Goal: Task Accomplishment & Management: Manage account settings

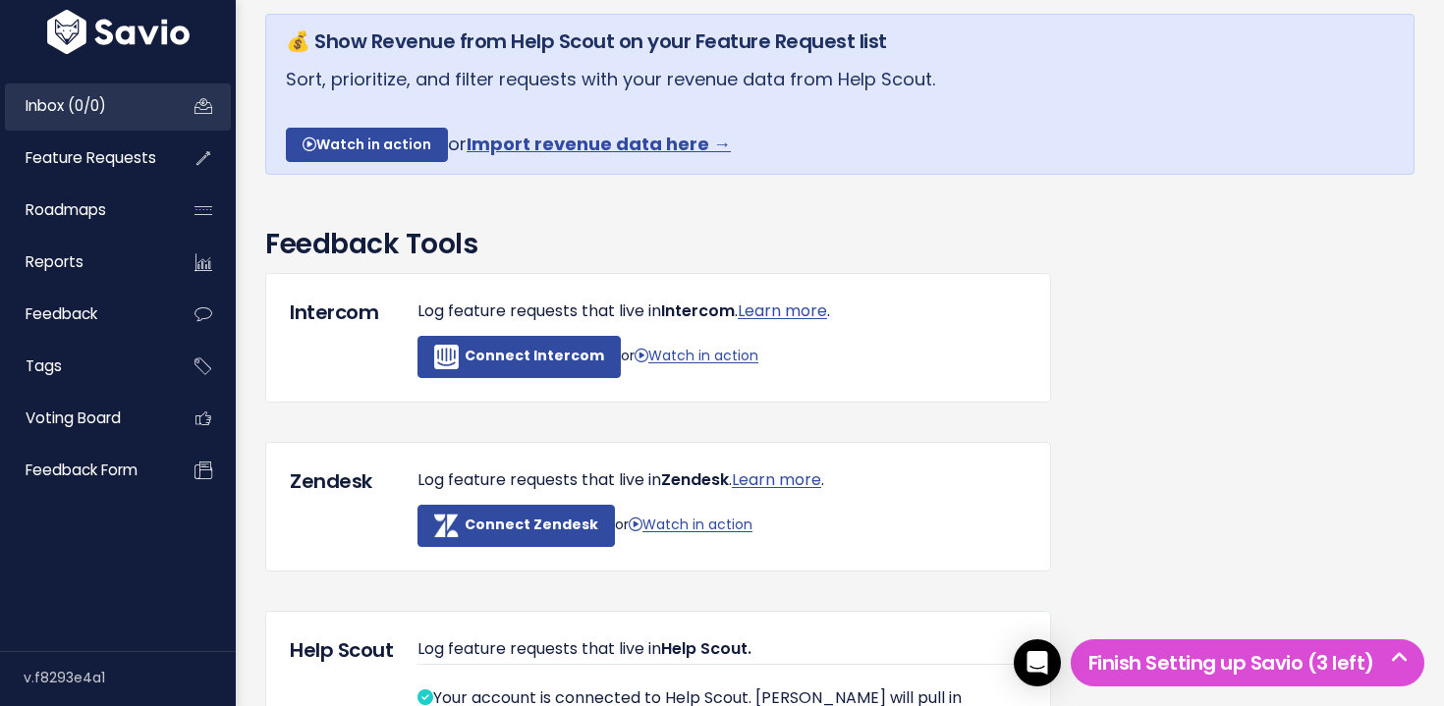
click at [111, 101] on link "Inbox (0/0)" at bounding box center [84, 105] width 158 height 45
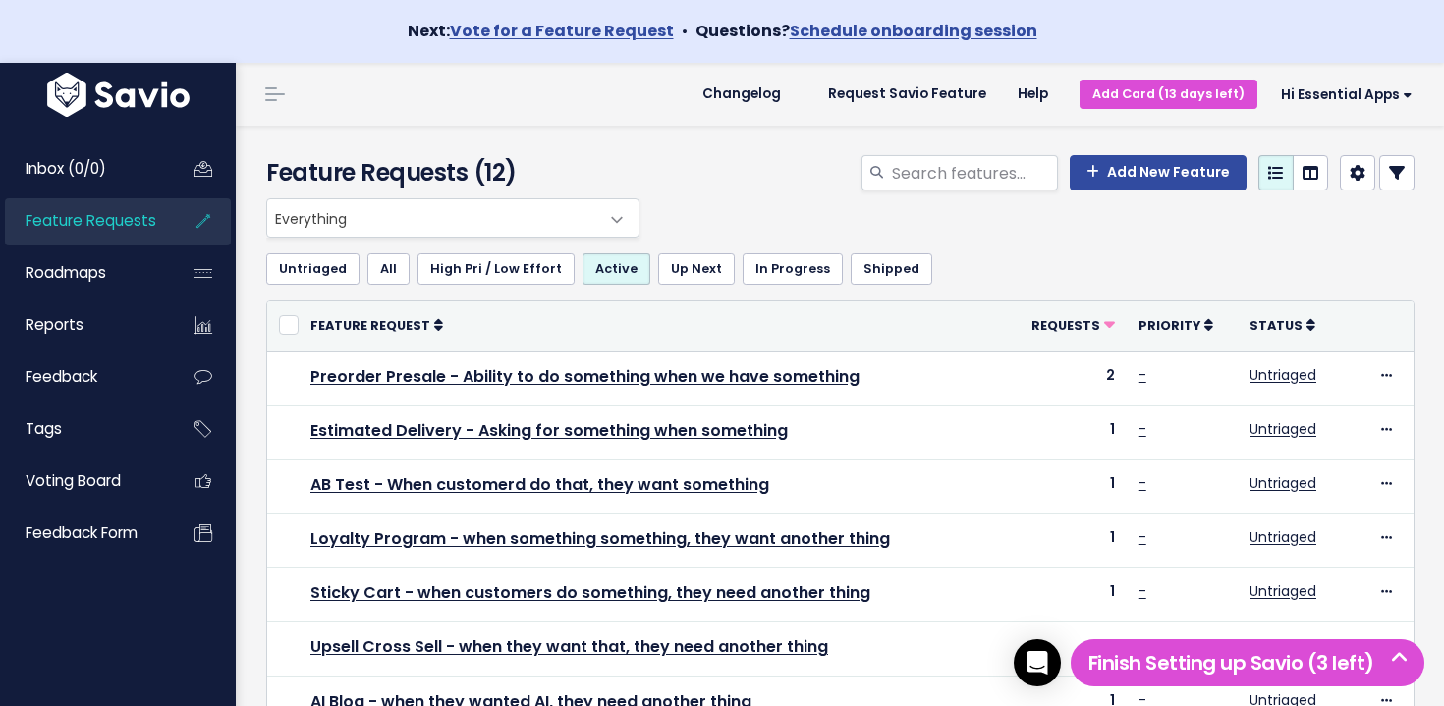
click at [378, 219] on span "Everything" at bounding box center [433, 217] width 332 height 37
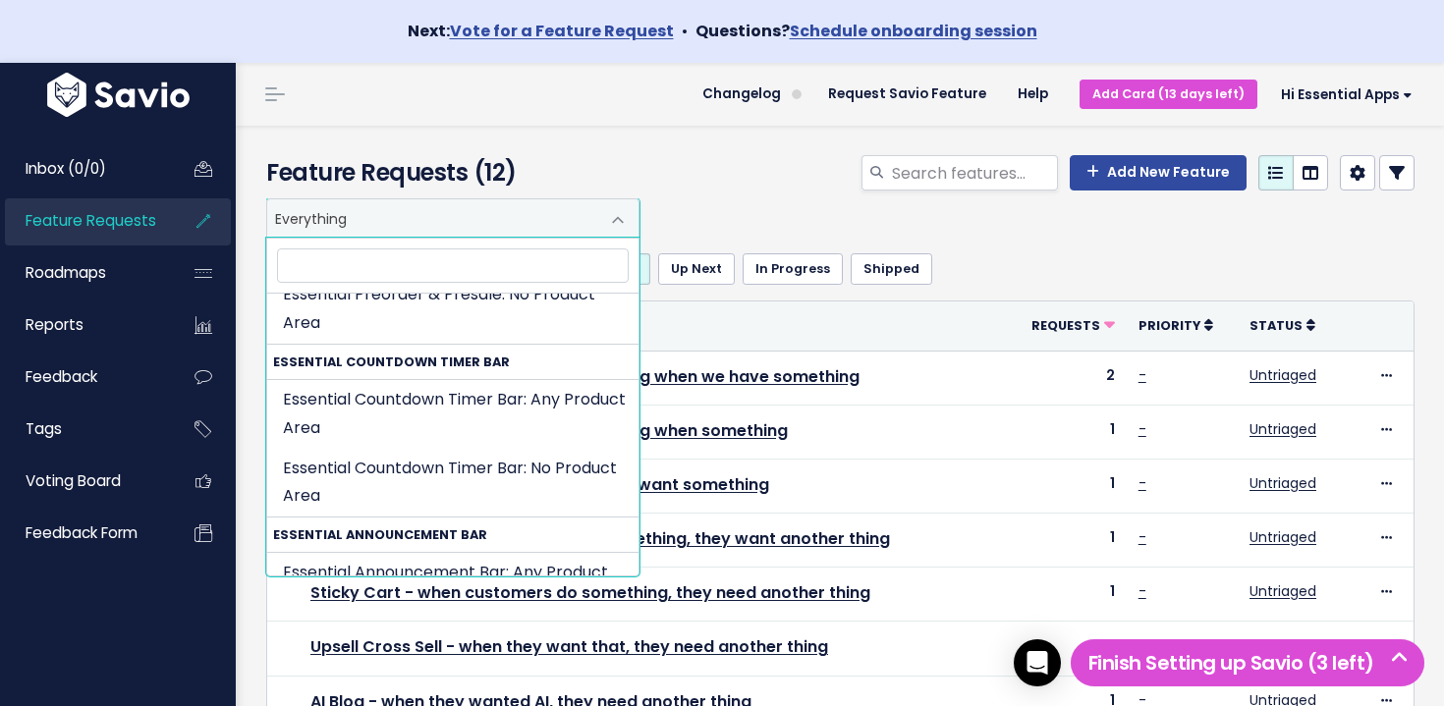
scroll to position [480, 0]
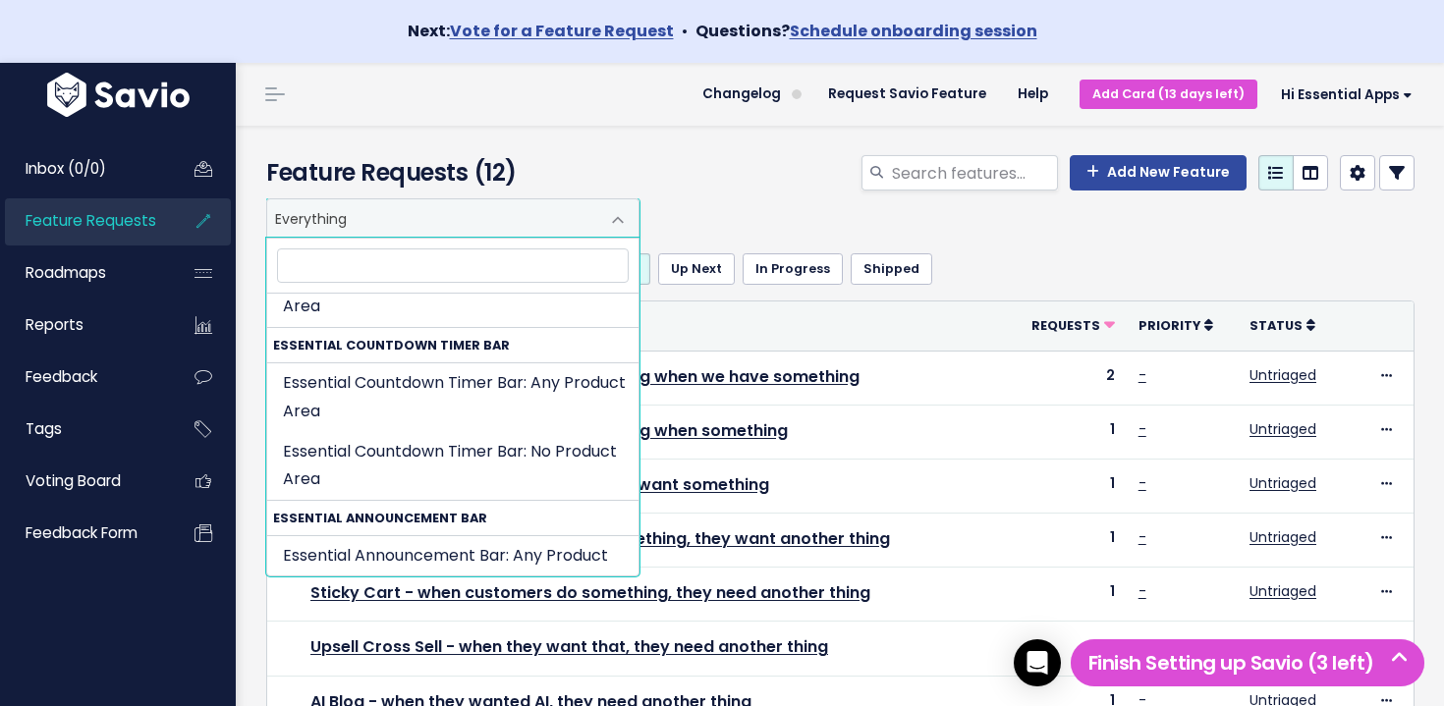
click at [727, 173] on div "Add New Feature" at bounding box center [1037, 176] width 786 height 43
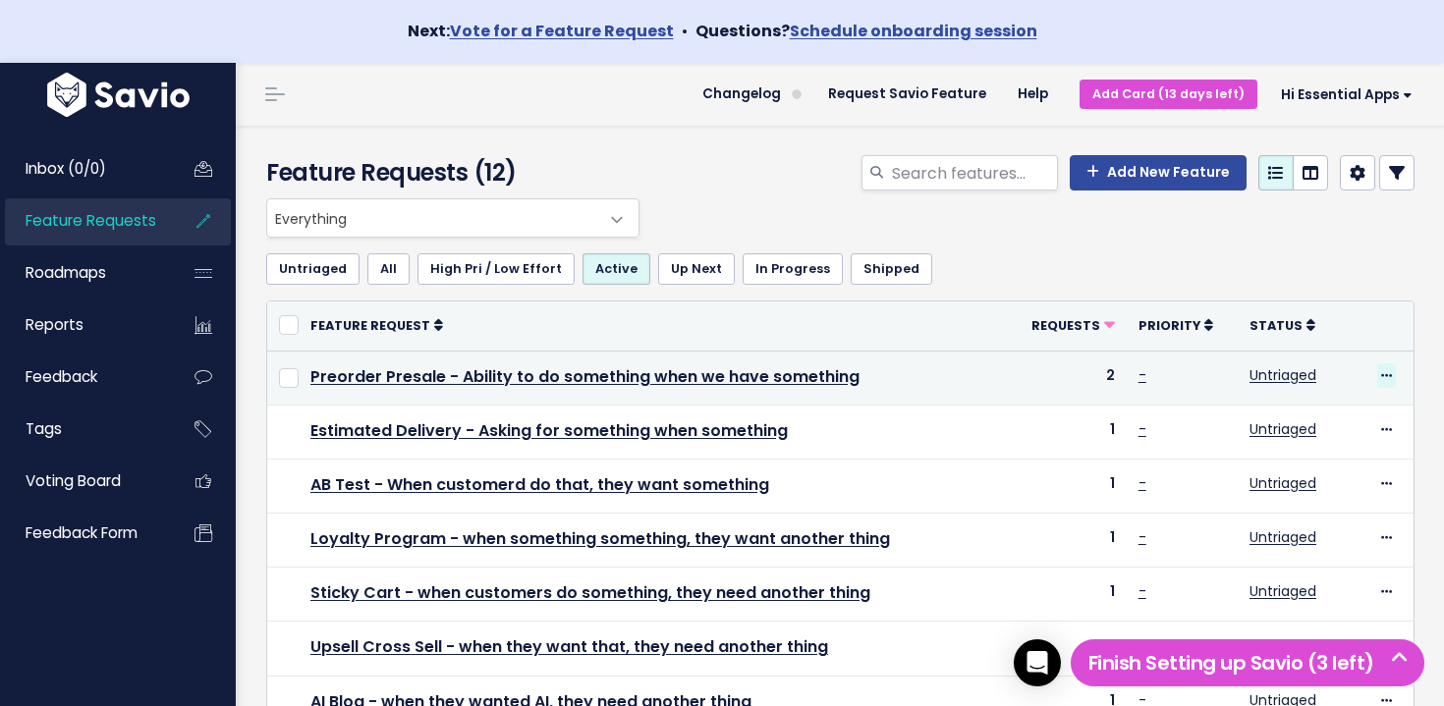
drag, startPoint x: 1376, startPoint y: 368, endPoint x: 1390, endPoint y: 379, distance: 17.5
click at [1380, 371] on span at bounding box center [1386, 375] width 19 height 25
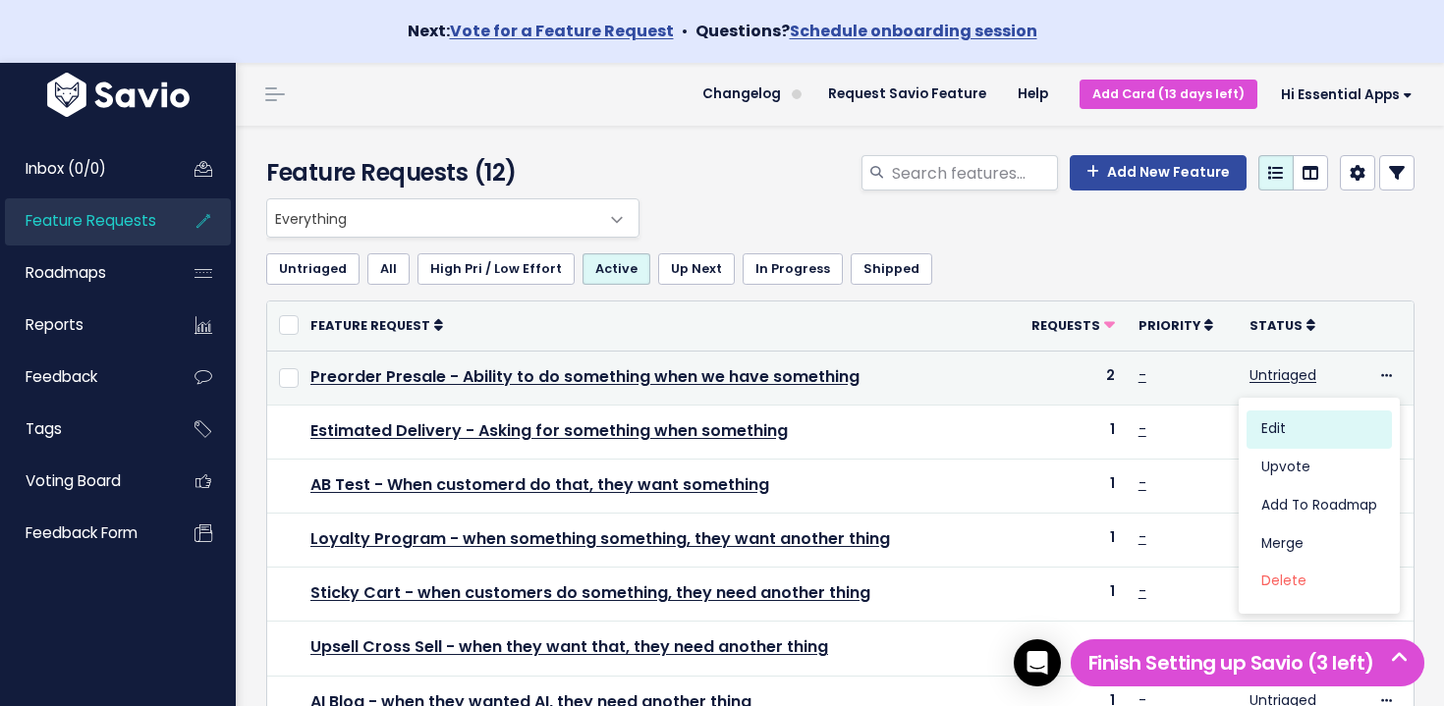
click at [1340, 423] on link "Edit" at bounding box center [1318, 430] width 145 height 38
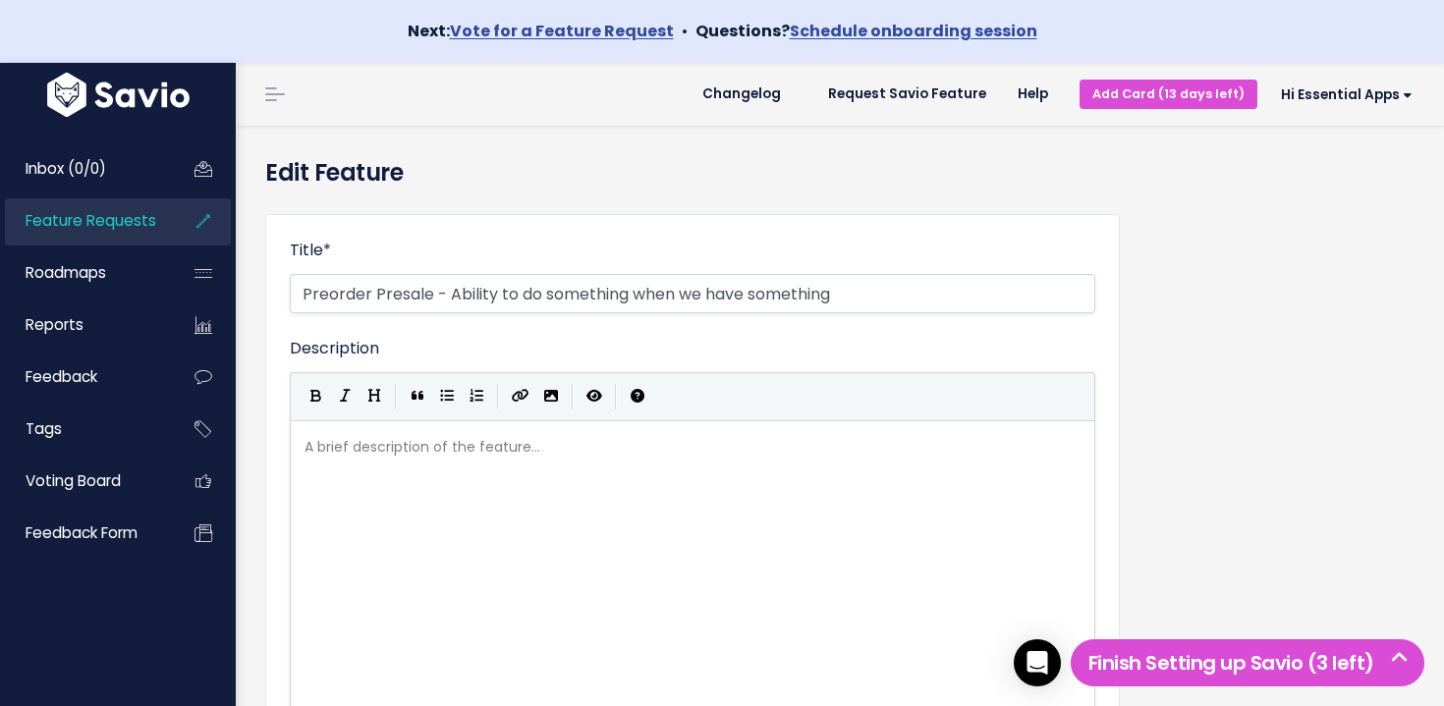
select select
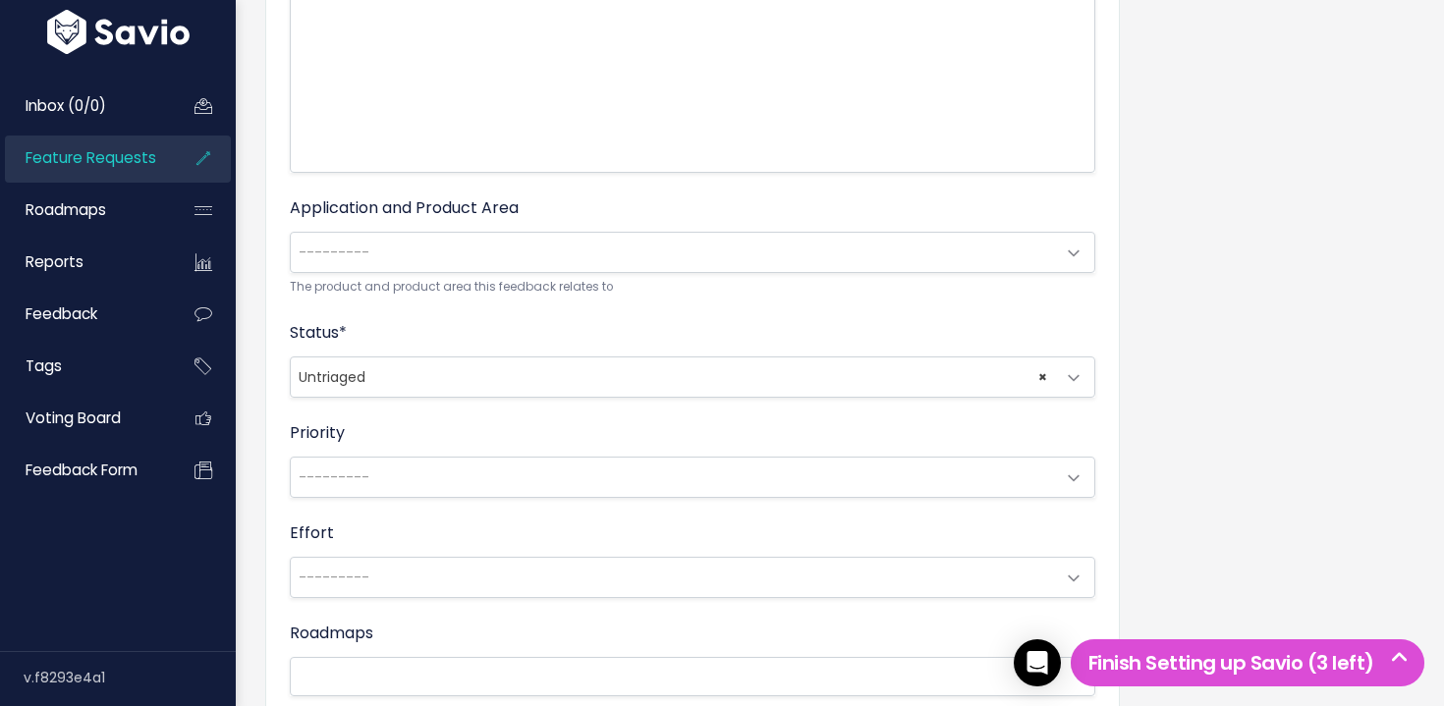
scroll to position [559, 0]
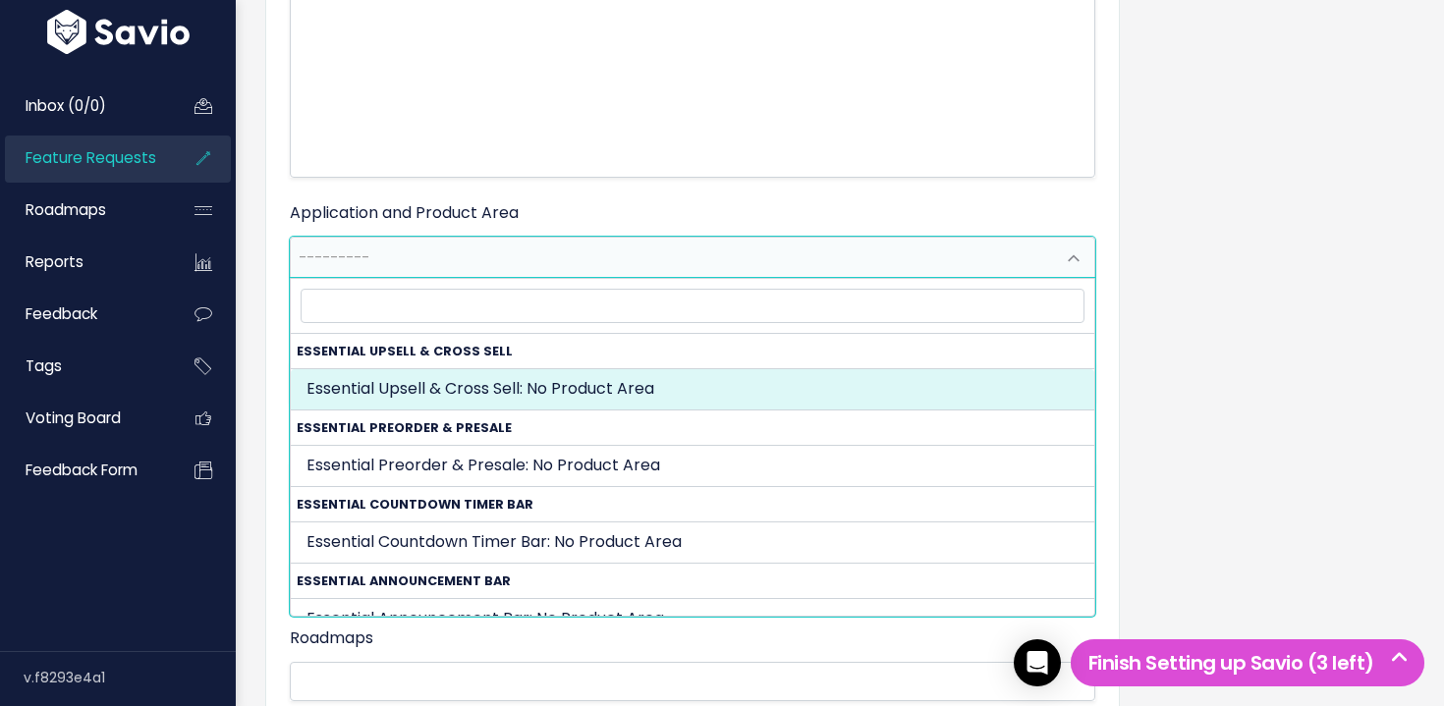
click at [521, 261] on span "---------" at bounding box center [673, 257] width 764 height 39
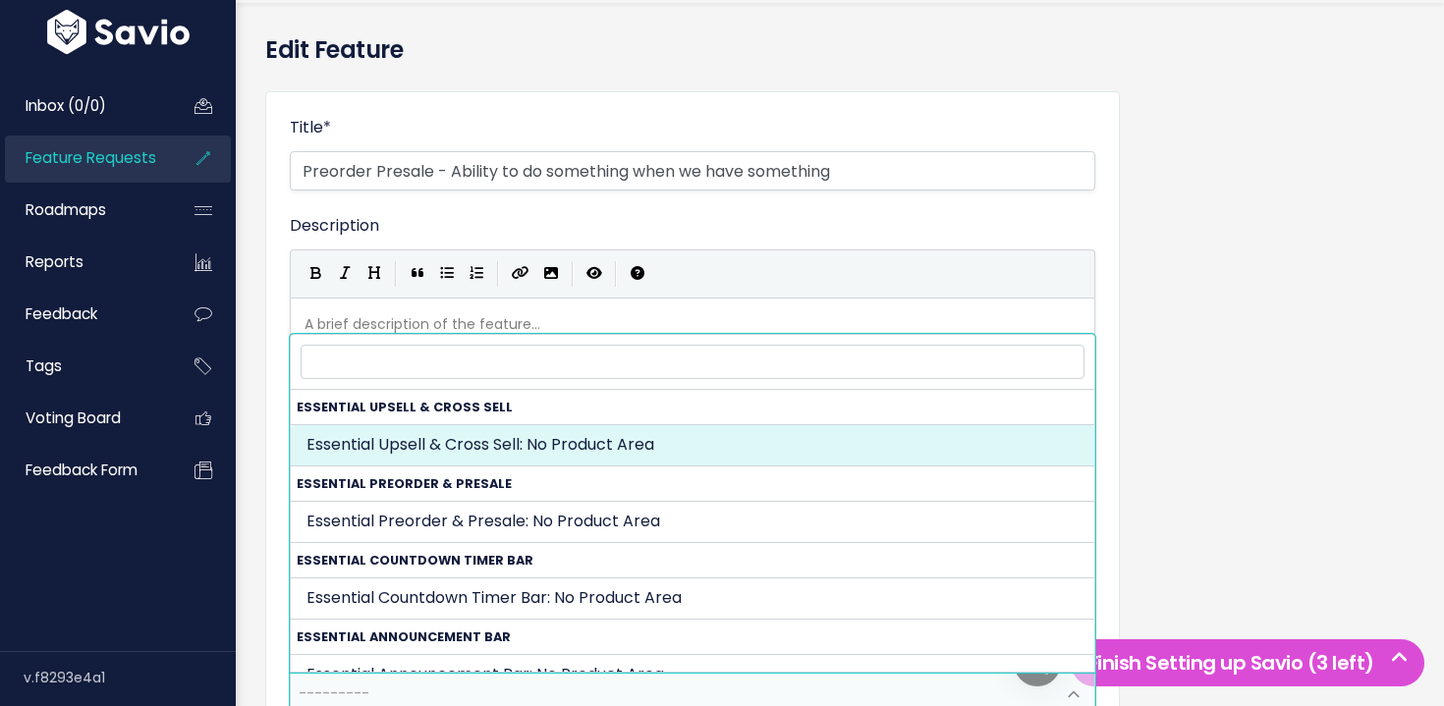
scroll to position [133, 0]
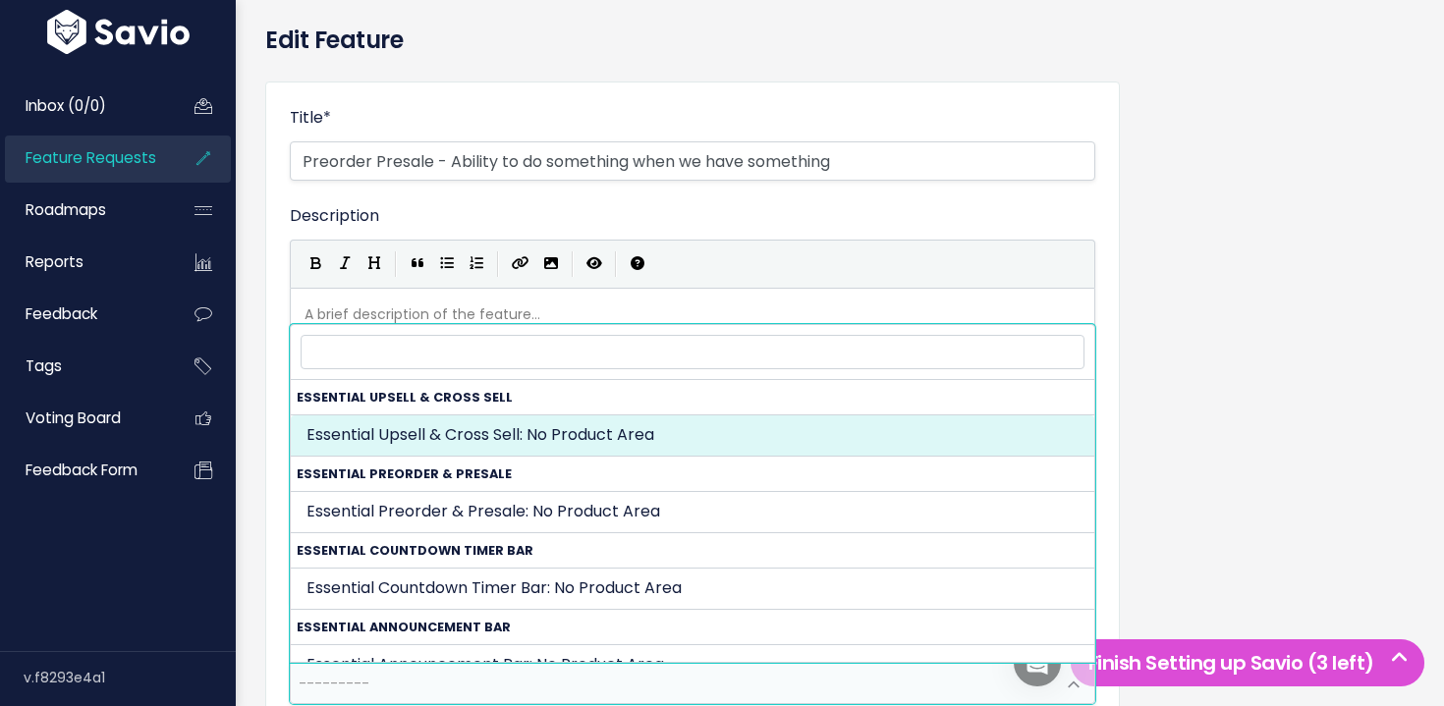
drag, startPoint x: 1218, startPoint y: 312, endPoint x: 1093, endPoint y: 313, distance: 124.7
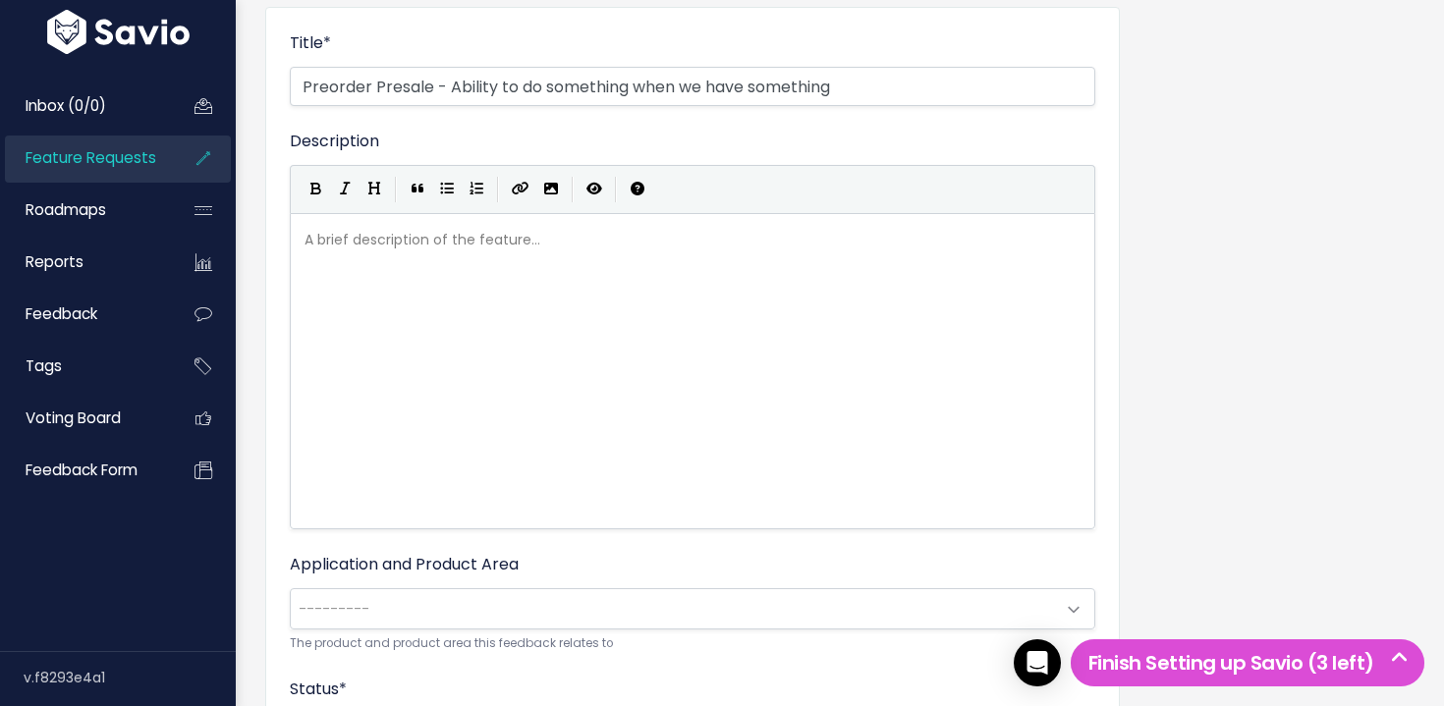
scroll to position [208, 0]
click at [501, 596] on span "---------" at bounding box center [673, 607] width 764 height 39
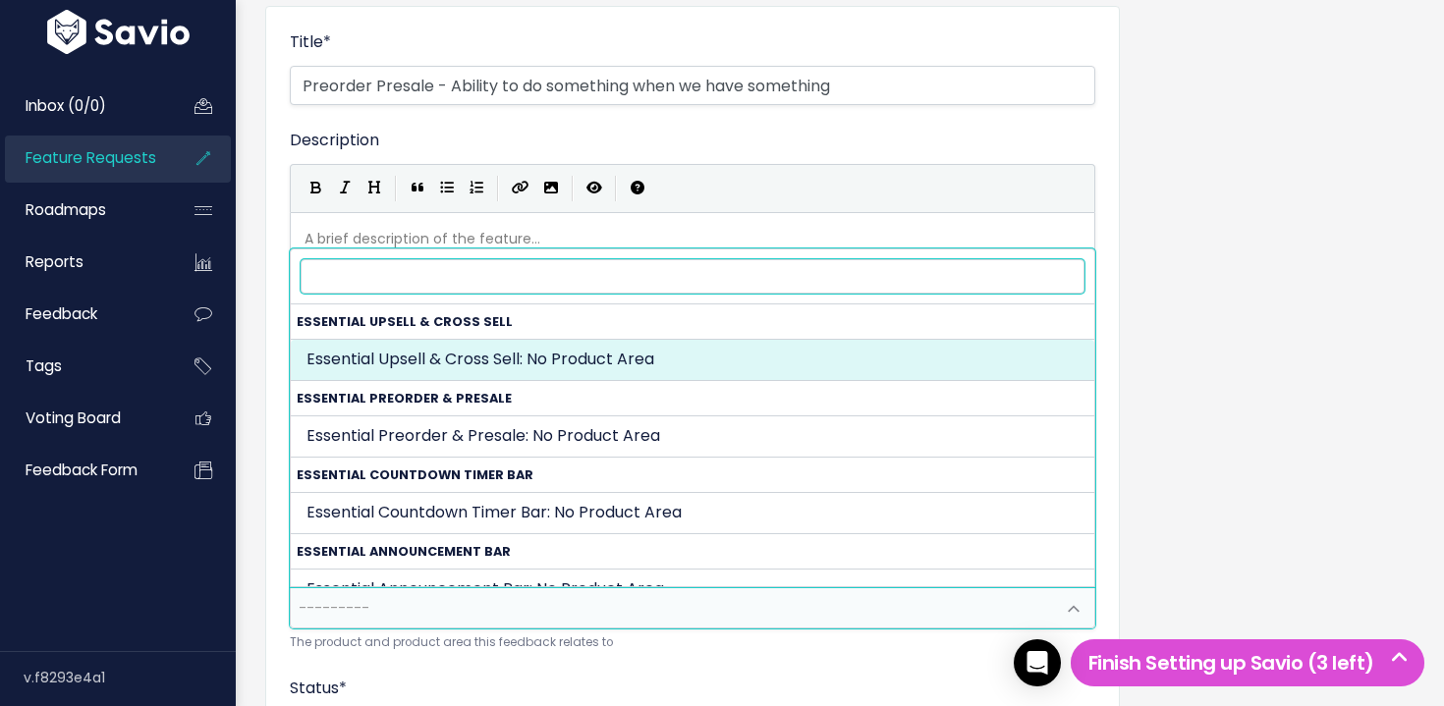
scroll to position [0, 0]
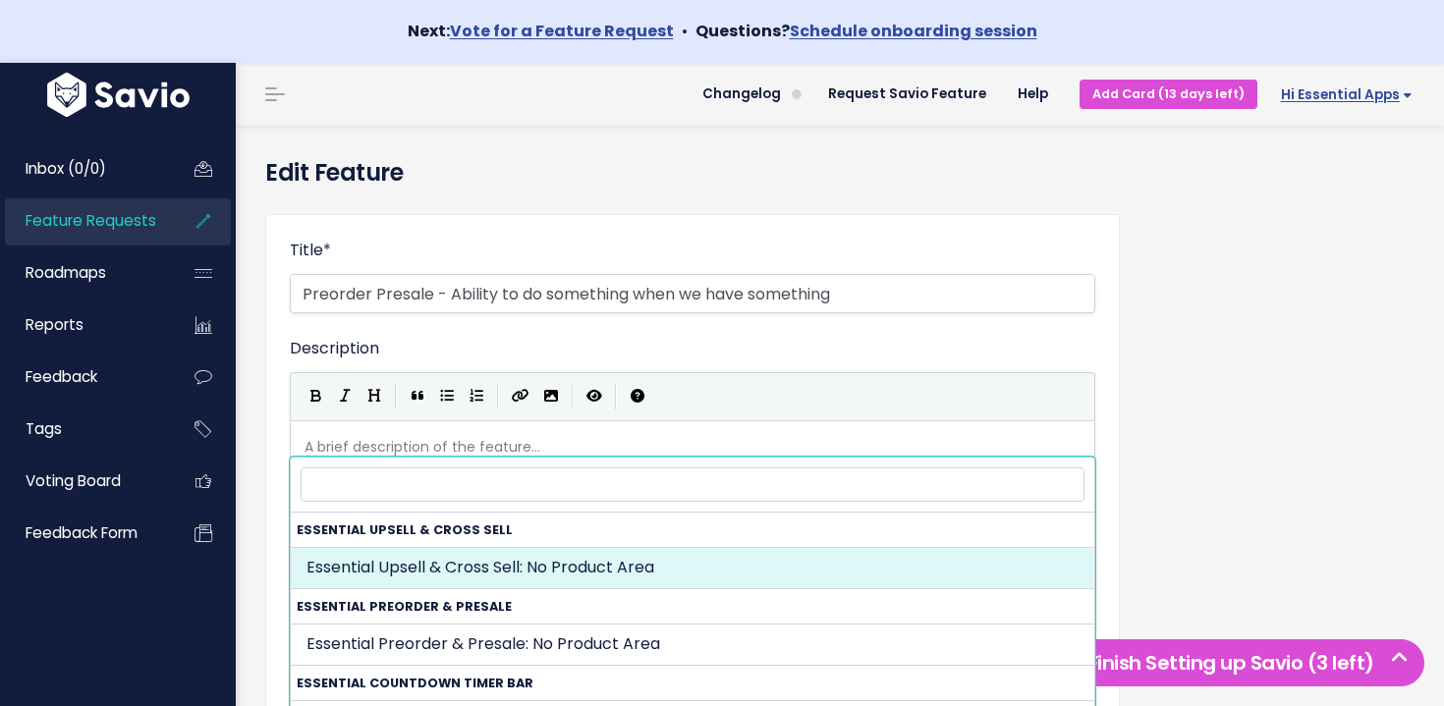
click at [1352, 87] on span "Hi Essential Apps" at bounding box center [1347, 94] width 132 height 15
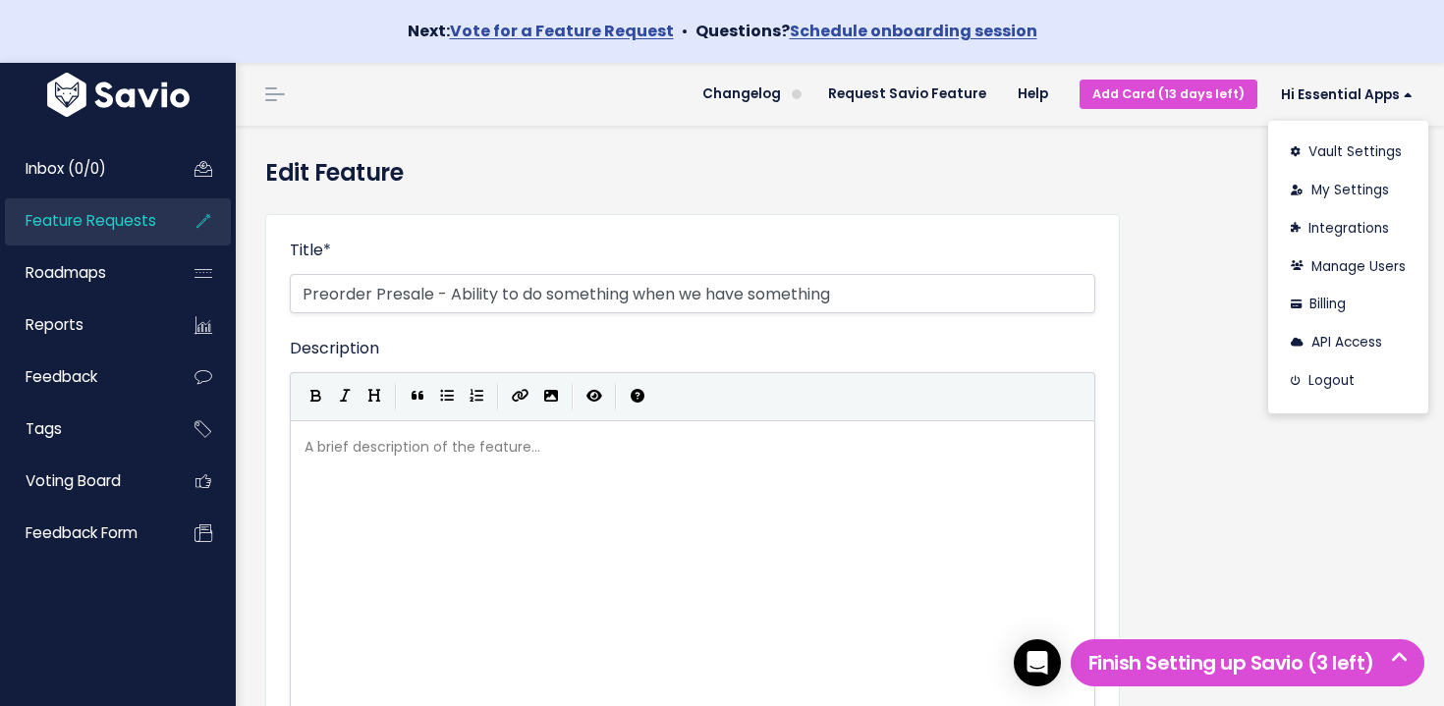
click at [62, 104] on img at bounding box center [118, 95] width 152 height 44
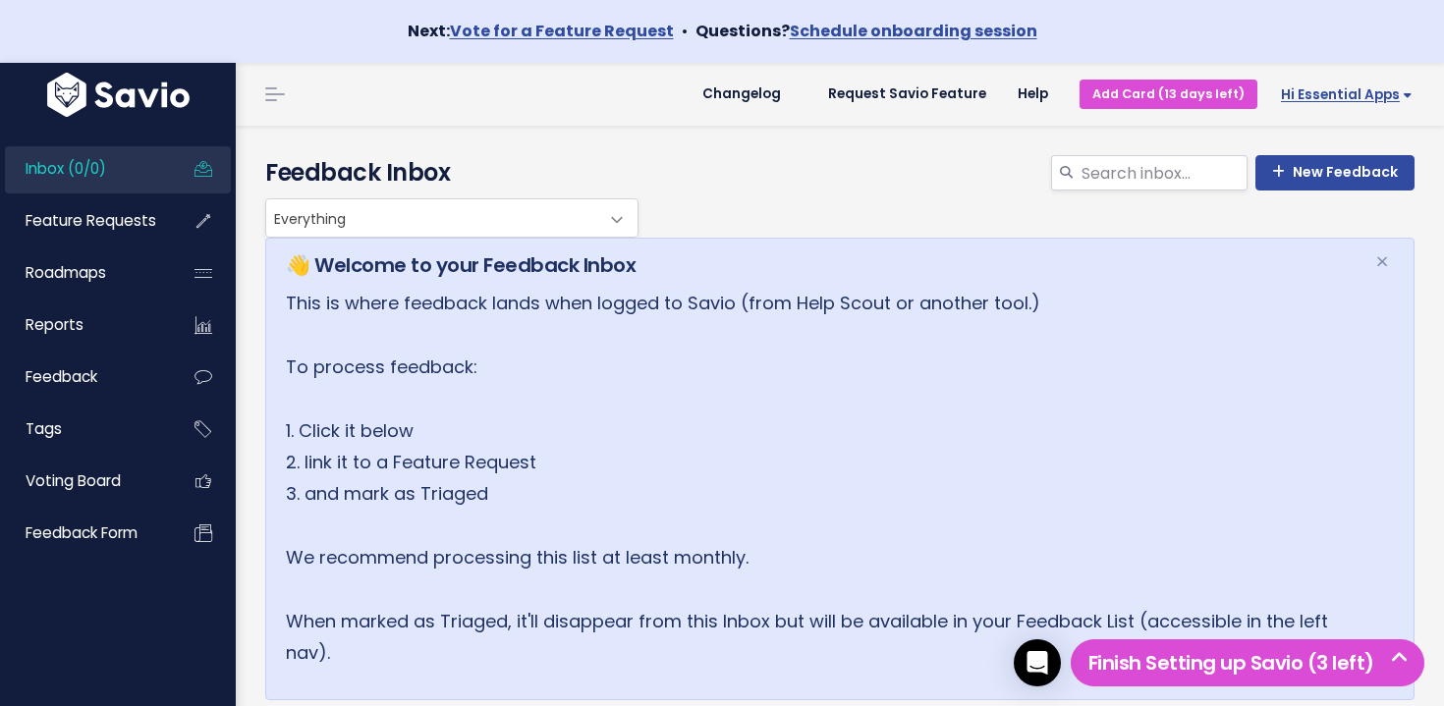
click at [1364, 96] on span "Hi Essential Apps" at bounding box center [1347, 94] width 132 height 15
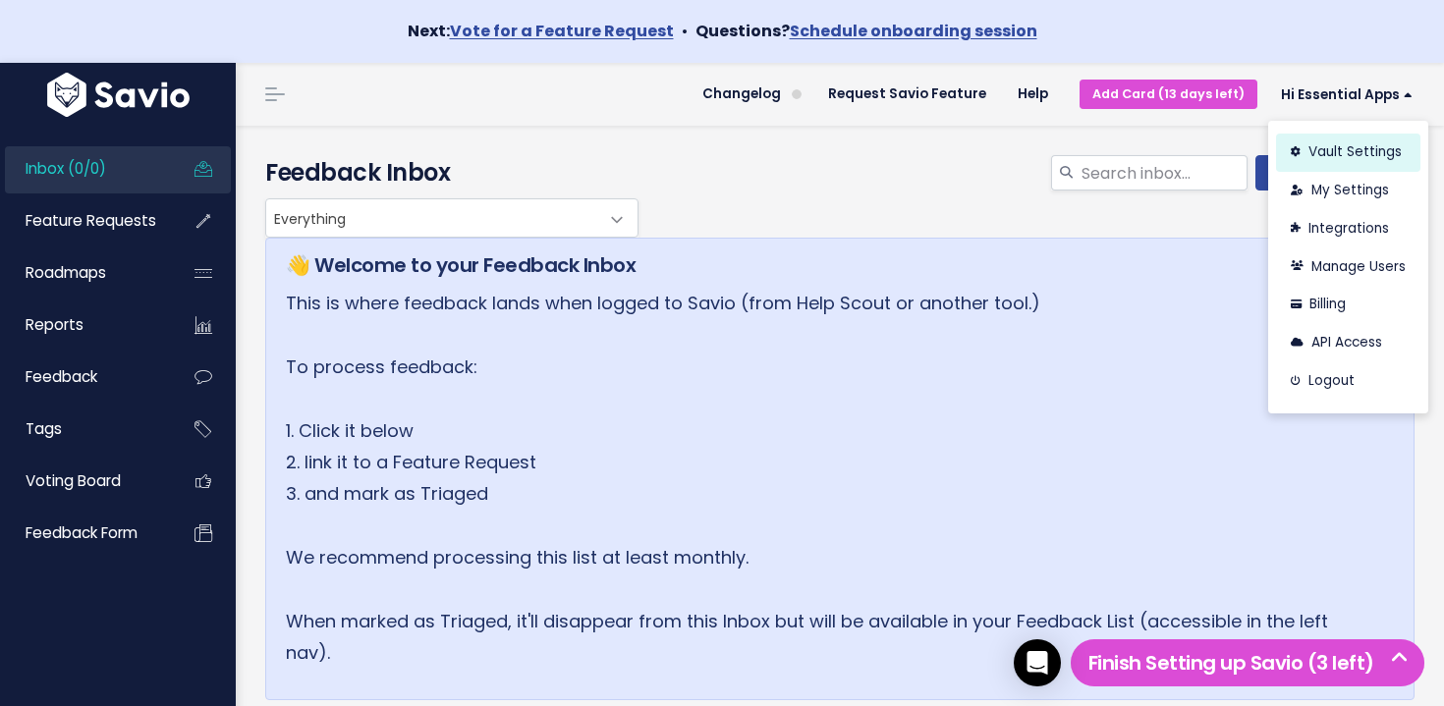
click at [1372, 146] on link "Vault Settings" at bounding box center [1348, 153] width 144 height 38
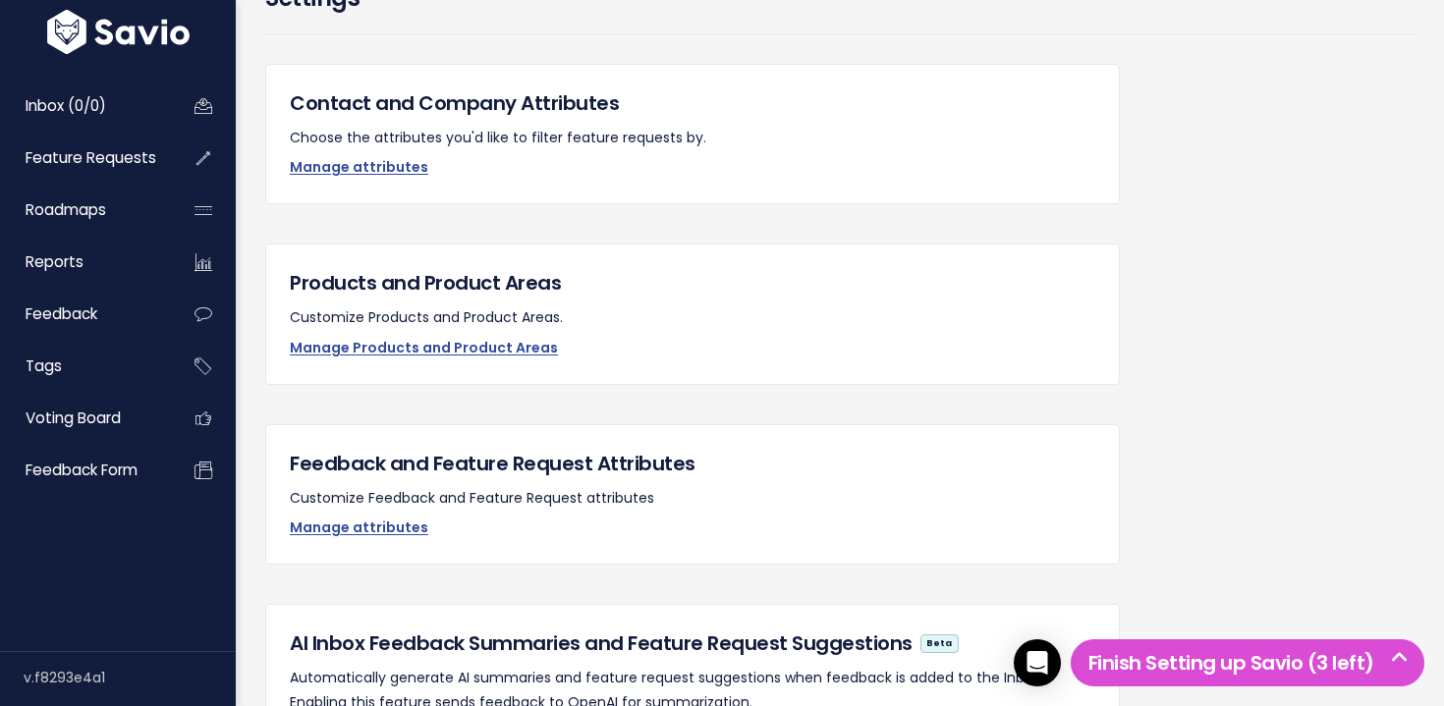
scroll to position [184, 0]
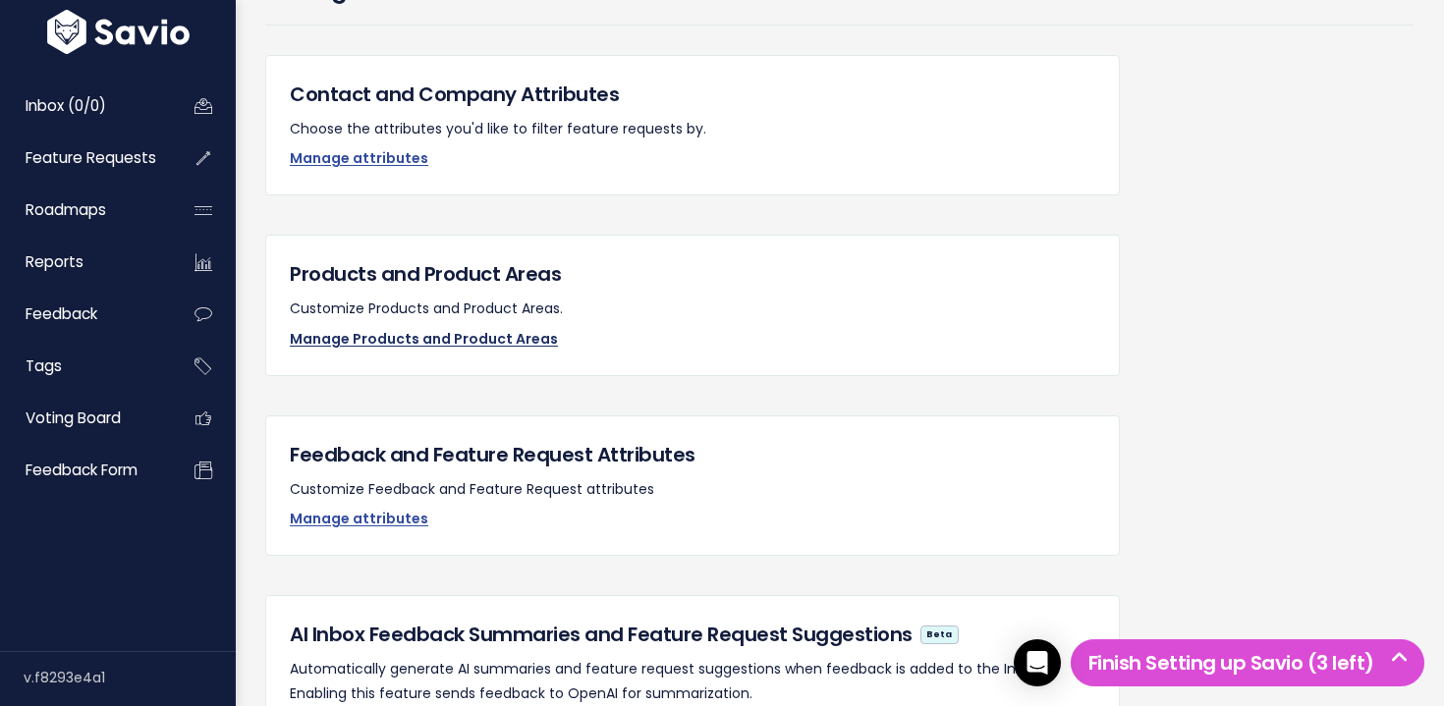
click at [388, 338] on link "Manage Products and Product Areas" at bounding box center [424, 339] width 268 height 20
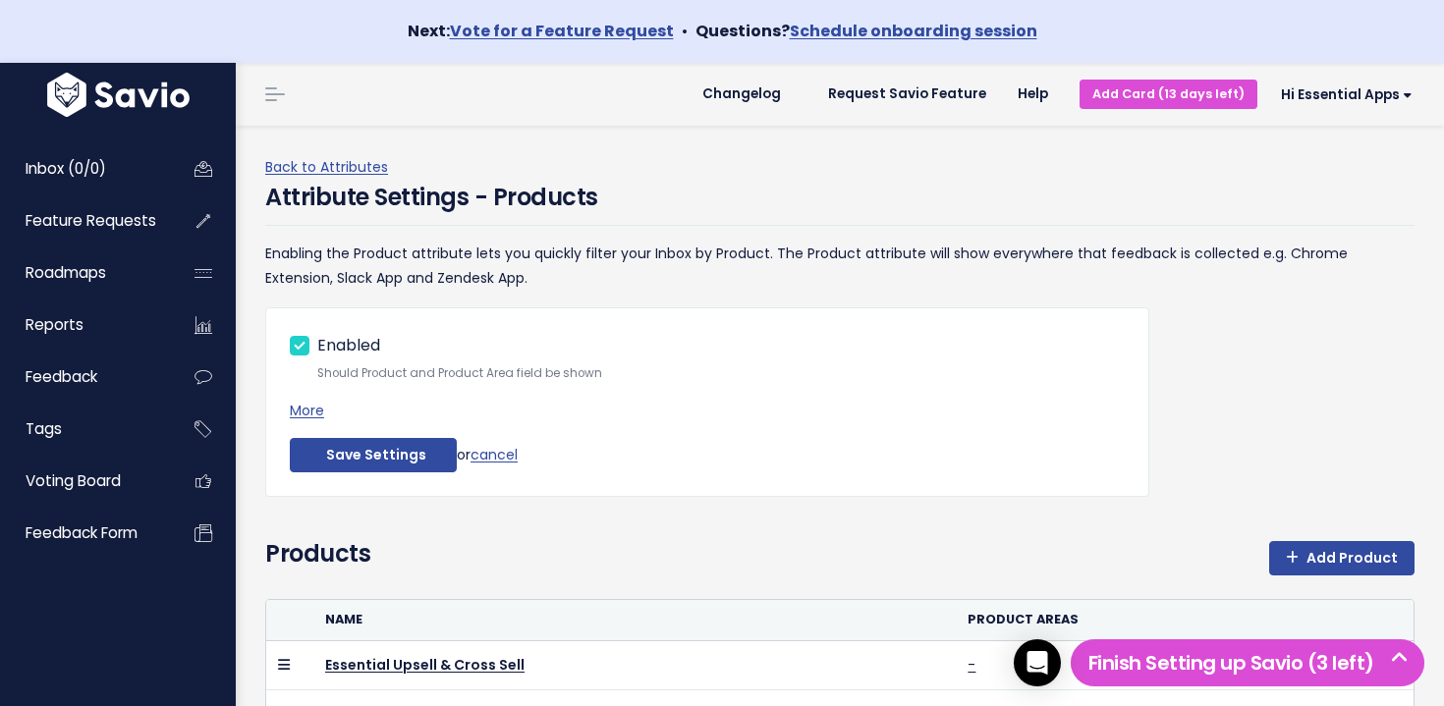
click at [356, 347] on label "Enabled" at bounding box center [348, 346] width 63 height 28
click at [330, 345] on input "Enabled" at bounding box center [323, 338] width 13 height 13
checkbox input "false"
click at [347, 445] on button "Save Settings" at bounding box center [373, 455] width 167 height 35
click at [372, 451] on button "Save Settings" at bounding box center [373, 455] width 167 height 35
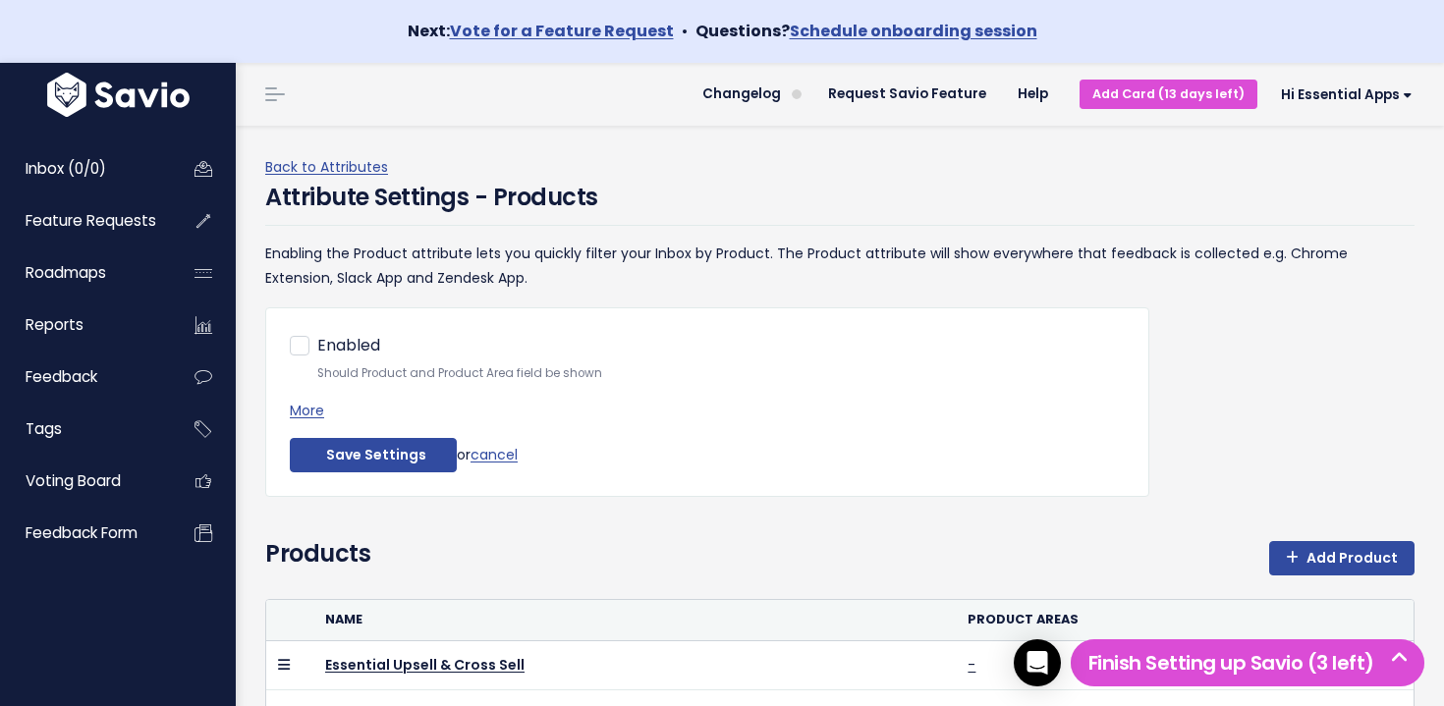
click at [111, 89] on img at bounding box center [118, 95] width 152 height 44
